Goal: Task Accomplishment & Management: Use online tool/utility

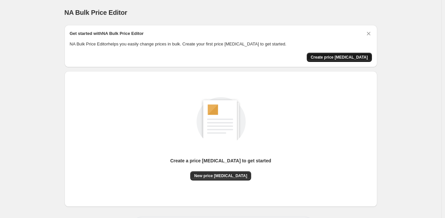
click at [346, 56] on span "Create price [MEDICAL_DATA]" at bounding box center [339, 57] width 57 height 5
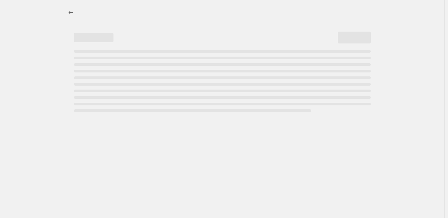
select select "percentage"
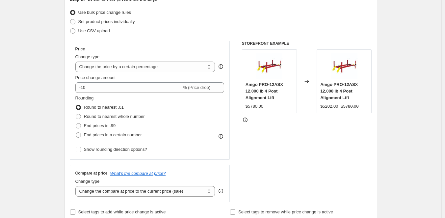
scroll to position [90, 0]
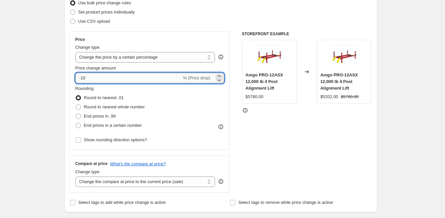
click at [84, 77] on input "-10" at bounding box center [128, 78] width 106 height 11
type input "-40"
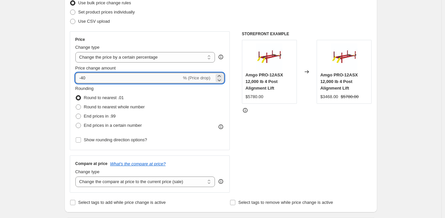
click at [84, 76] on input "-40" at bounding box center [128, 78] width 106 height 11
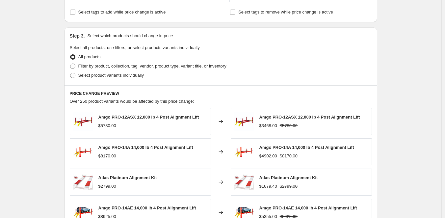
scroll to position [423, 0]
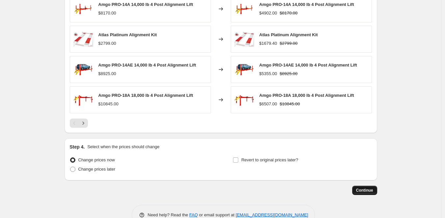
click at [372, 190] on span "Continue" at bounding box center [364, 190] width 17 height 5
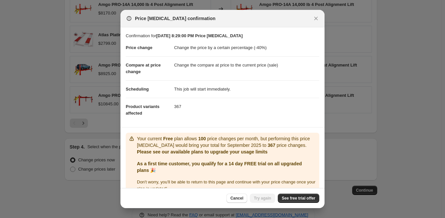
scroll to position [12, 0]
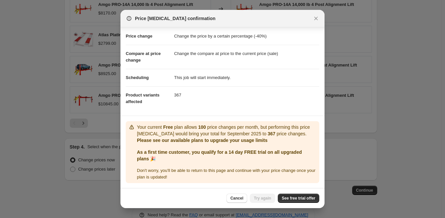
click at [294, 193] on div "Cancel Try again See free trial offer" at bounding box center [222, 198] width 204 height 20
click at [294, 197] on span "See free trial offer" at bounding box center [299, 197] width 34 height 5
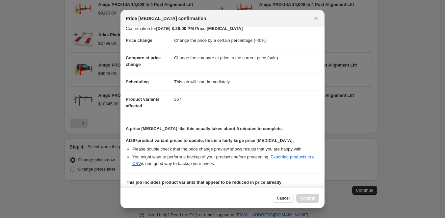
scroll to position [0, 0]
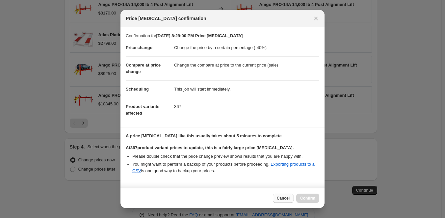
click at [279, 196] on span "Cancel" at bounding box center [283, 197] width 13 height 5
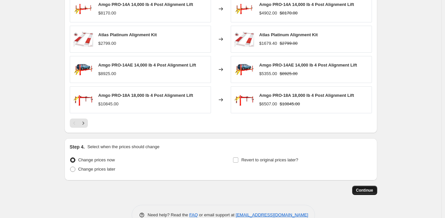
click at [367, 186] on button "Continue" at bounding box center [364, 190] width 25 height 9
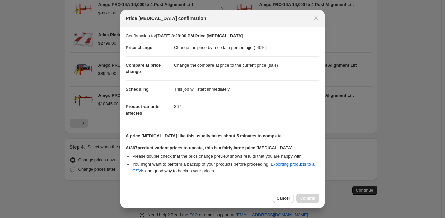
click at [194, 98] on dd "367" at bounding box center [246, 106] width 145 height 17
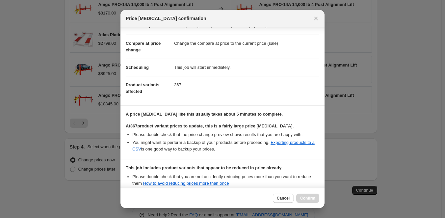
scroll to position [95, 0]
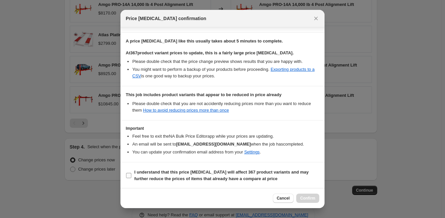
click at [185, 172] on b "I understand that this price change job will affect 367 product variants and ma…" at bounding box center [221, 175] width 174 height 12
click at [131, 173] on input "I understand that this price change job will affect 367 product variants and ma…" at bounding box center [128, 175] width 5 height 5
checkbox input "true"
click at [313, 200] on span "Confirm" at bounding box center [307, 197] width 15 height 5
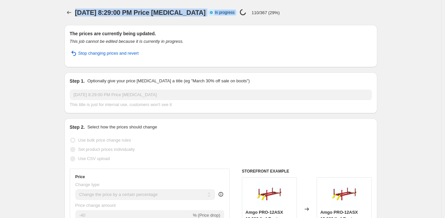
drag, startPoint x: 312, startPoint y: 15, endPoint x: 55, endPoint y: 12, distance: 257.7
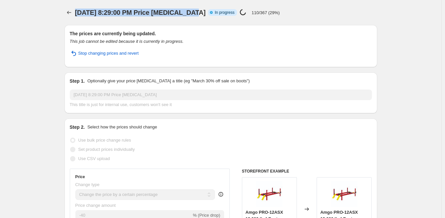
copy span "Sep 13, 2025, 8:29:00 PM Price chang"
drag, startPoint x: 55, startPoint y: 12, endPoint x: 295, endPoint y: 11, distance: 240.2
click at [295, 11] on div "Sep 13, 2025, 8:29:00 PM Price change job Info Partially complete In progress P…" at bounding box center [200, 12] width 251 height 9
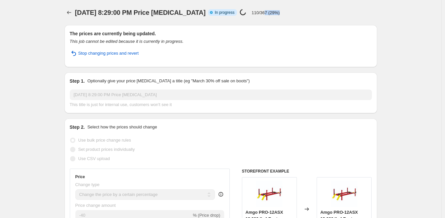
copy p "7 (29%)"
drag, startPoint x: 309, startPoint y: 13, endPoint x: 237, endPoint y: 10, distance: 72.8
click at [237, 10] on div "Sep 13, 2025, 8:29:00 PM Price change job Info Partially complete In progress P…" at bounding box center [200, 12] width 251 height 9
click at [237, 10] on div "Info Partially complete In progress Price change job in progress... 120/367 (32…" at bounding box center [243, 13] width 71 height 8
drag, startPoint x: 233, startPoint y: 1, endPoint x: 315, endPoint y: 16, distance: 83.6
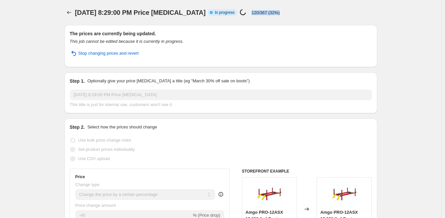
click at [315, 16] on div "Sep 13, 2025, 8:29:00 PM Price change job. This page is ready Sep 13, 2025, 8:2…" at bounding box center [220, 12] width 313 height 25
click at [315, 15] on div "Sep 13, 2025, 8:29:00 PM Price change job Info Partially complete In progress P…" at bounding box center [200, 12] width 251 height 9
copy p "%)"
drag, startPoint x: 329, startPoint y: 17, endPoint x: 234, endPoint y: 2, distance: 96.6
click at [234, 2] on div "Sep 13, 2025, 8:29:00 PM Price change job. This page is ready Sep 13, 2025, 8:2…" at bounding box center [220, 12] width 313 height 25
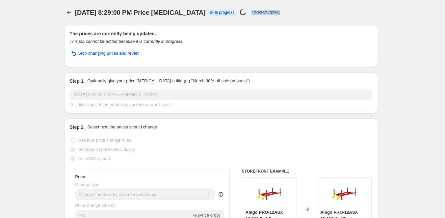
click at [234, 2] on div "Sep 13, 2025, 8:29:00 PM Price change job. This page is ready Sep 13, 2025, 8:2…" at bounding box center [220, 12] width 313 height 25
copy div
click at [234, 3] on div "Sep 13, 2025, 8:29:00 PM Price change job. This page is ready Sep 13, 2025, 8:2…" at bounding box center [220, 12] width 313 height 25
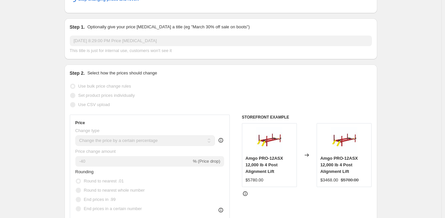
copy div
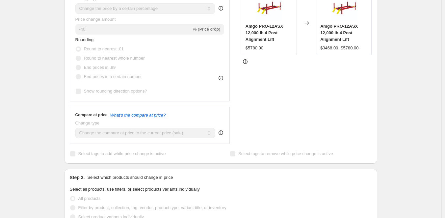
copy div
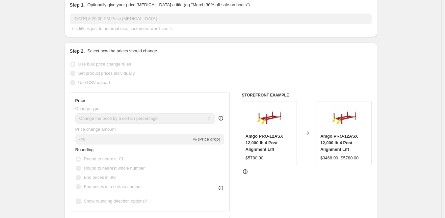
scroll to position [0, 0]
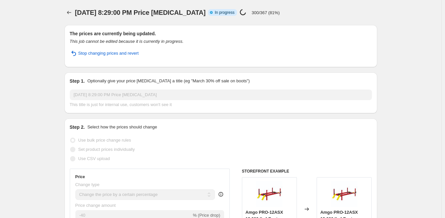
copy div
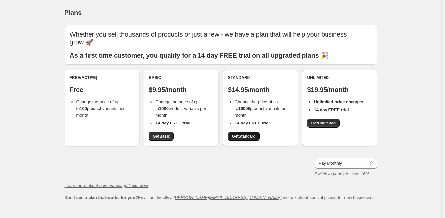
click at [248, 139] on link "Get Standard" at bounding box center [244, 136] width 32 height 9
click at [160, 137] on span "Get Basic" at bounding box center [161, 136] width 17 height 5
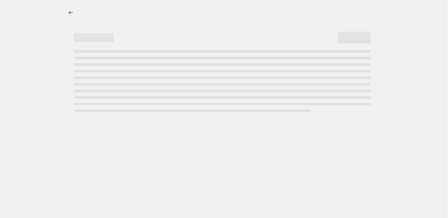
select select "percentage"
